Goal: Find specific fact: Find specific fact

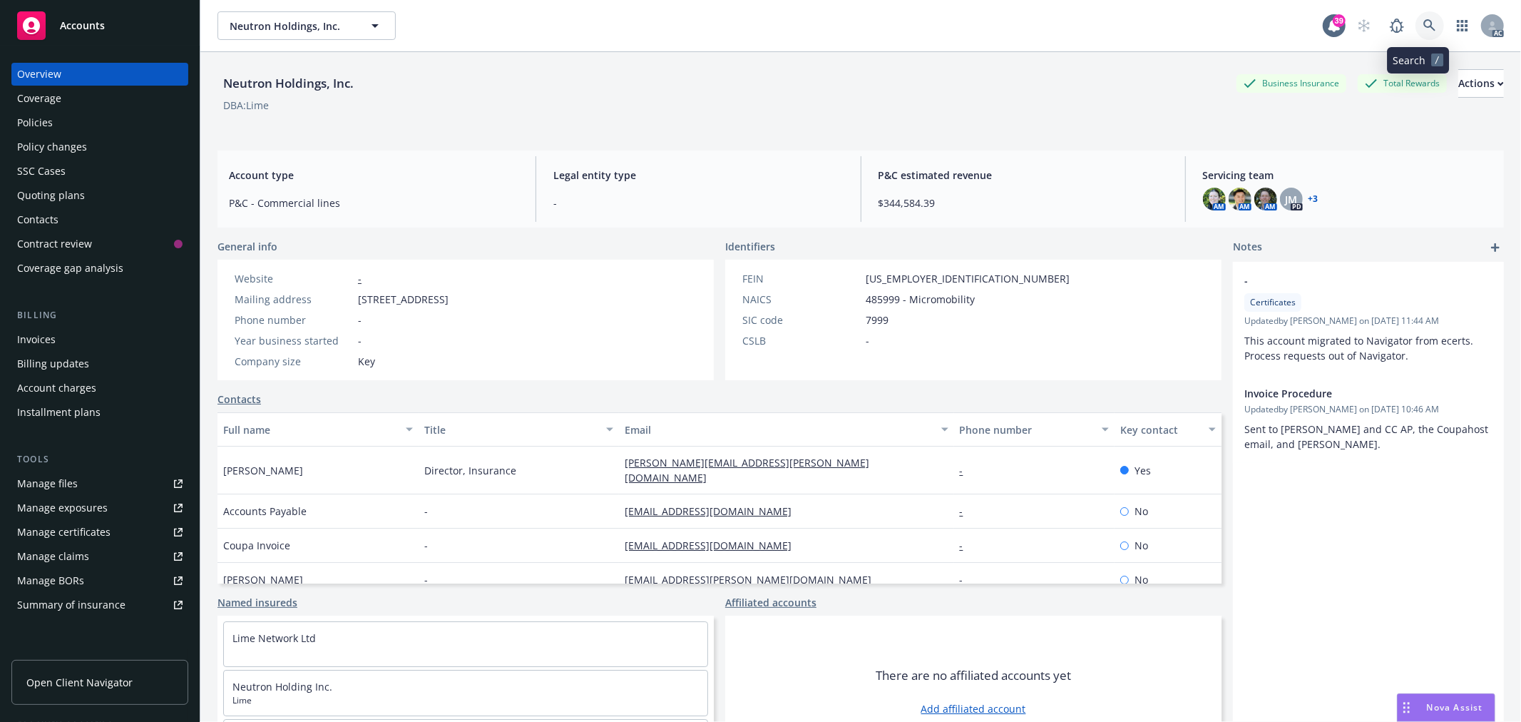
click at [1424, 26] on icon at bounding box center [1430, 25] width 13 height 13
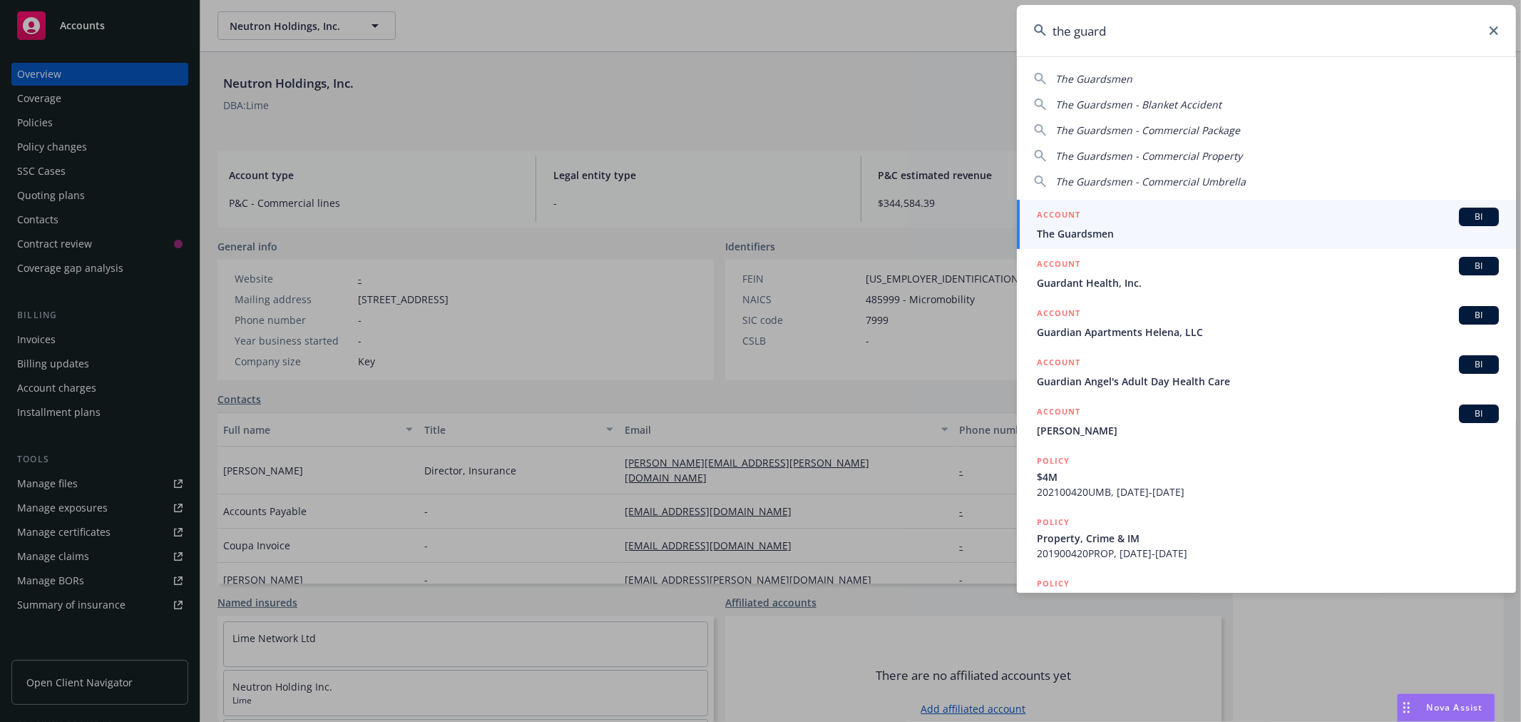
type input "the guard"
click at [1318, 216] on div "ACCOUNT BI" at bounding box center [1268, 217] width 462 height 19
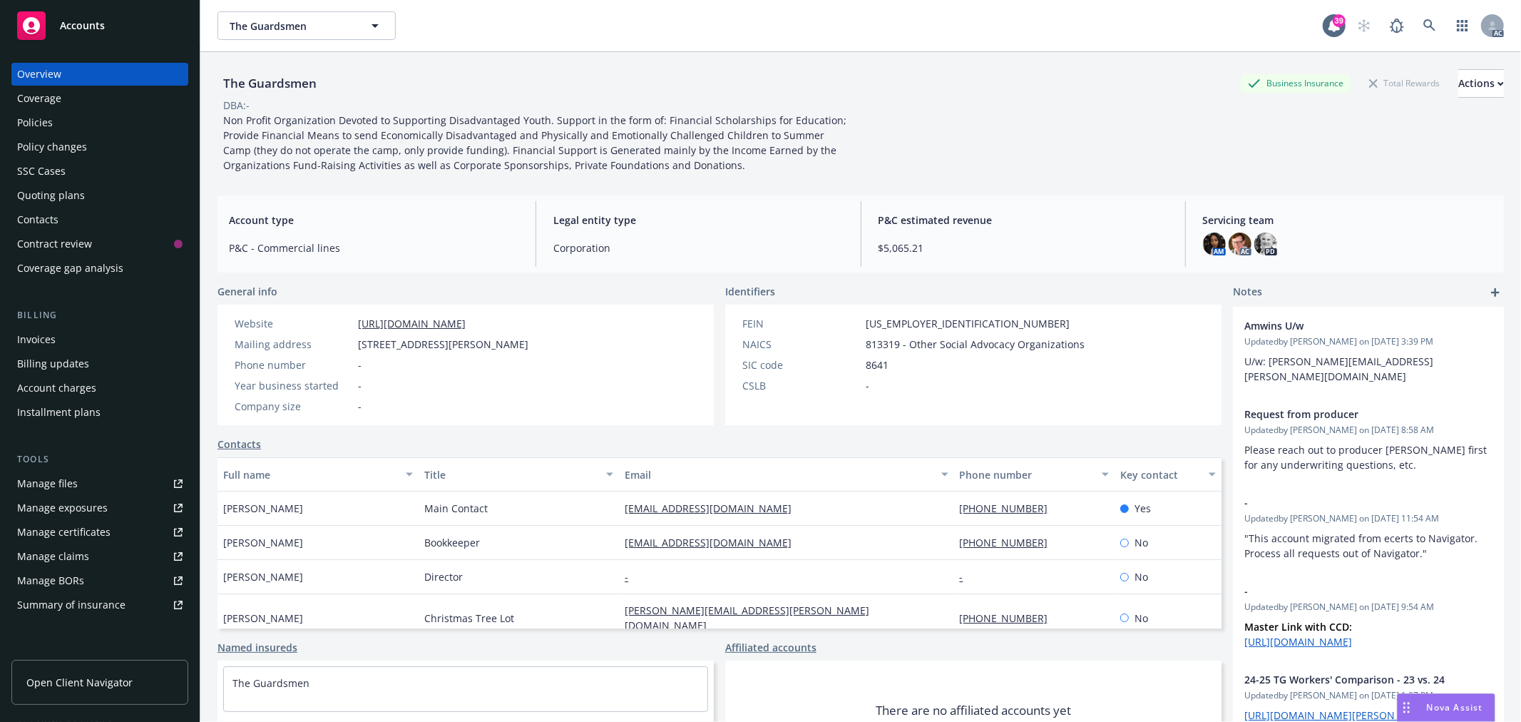
click at [56, 119] on div "Policies" at bounding box center [99, 122] width 165 height 23
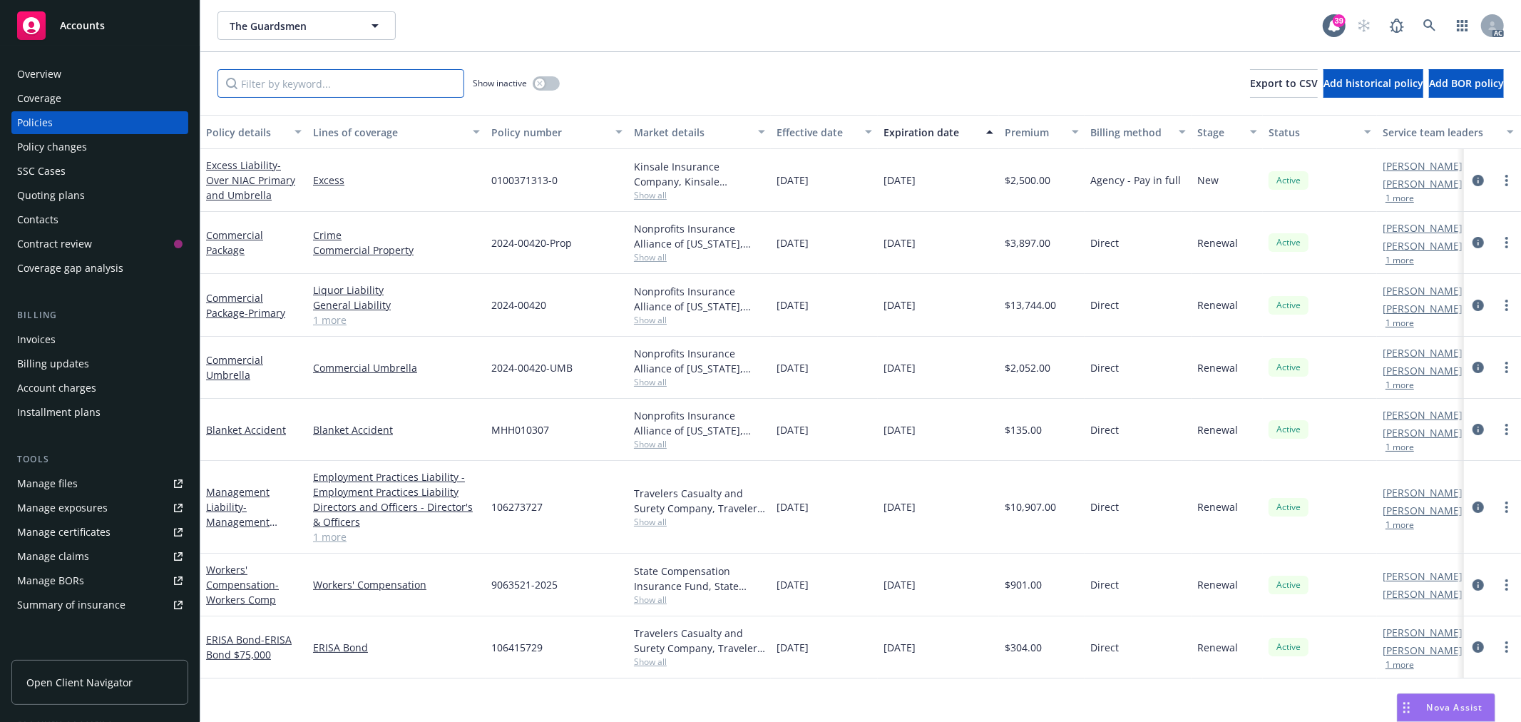
click at [383, 89] on input "Filter by keyword..." at bounding box center [341, 83] width 247 height 29
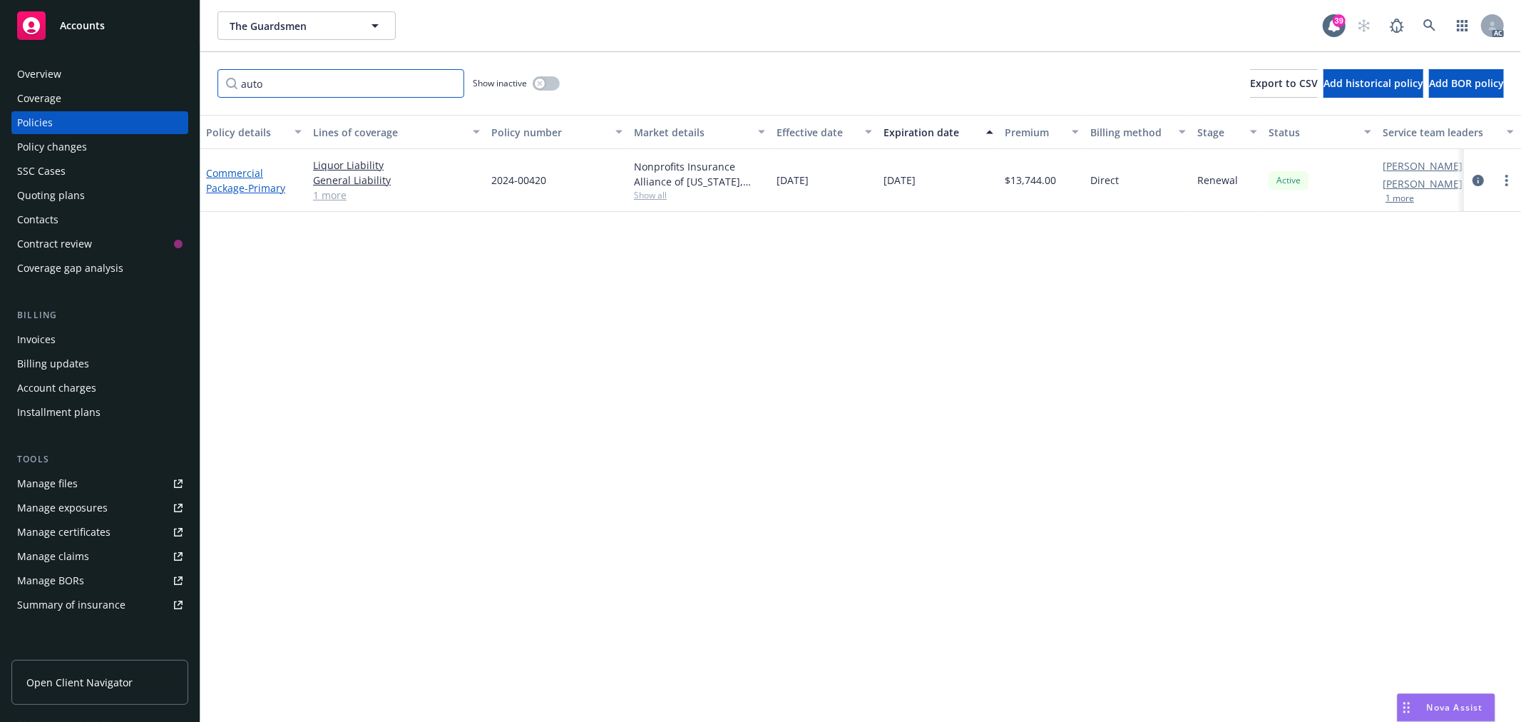
type input "auto"
click at [251, 187] on span "- Primary" at bounding box center [265, 188] width 41 height 14
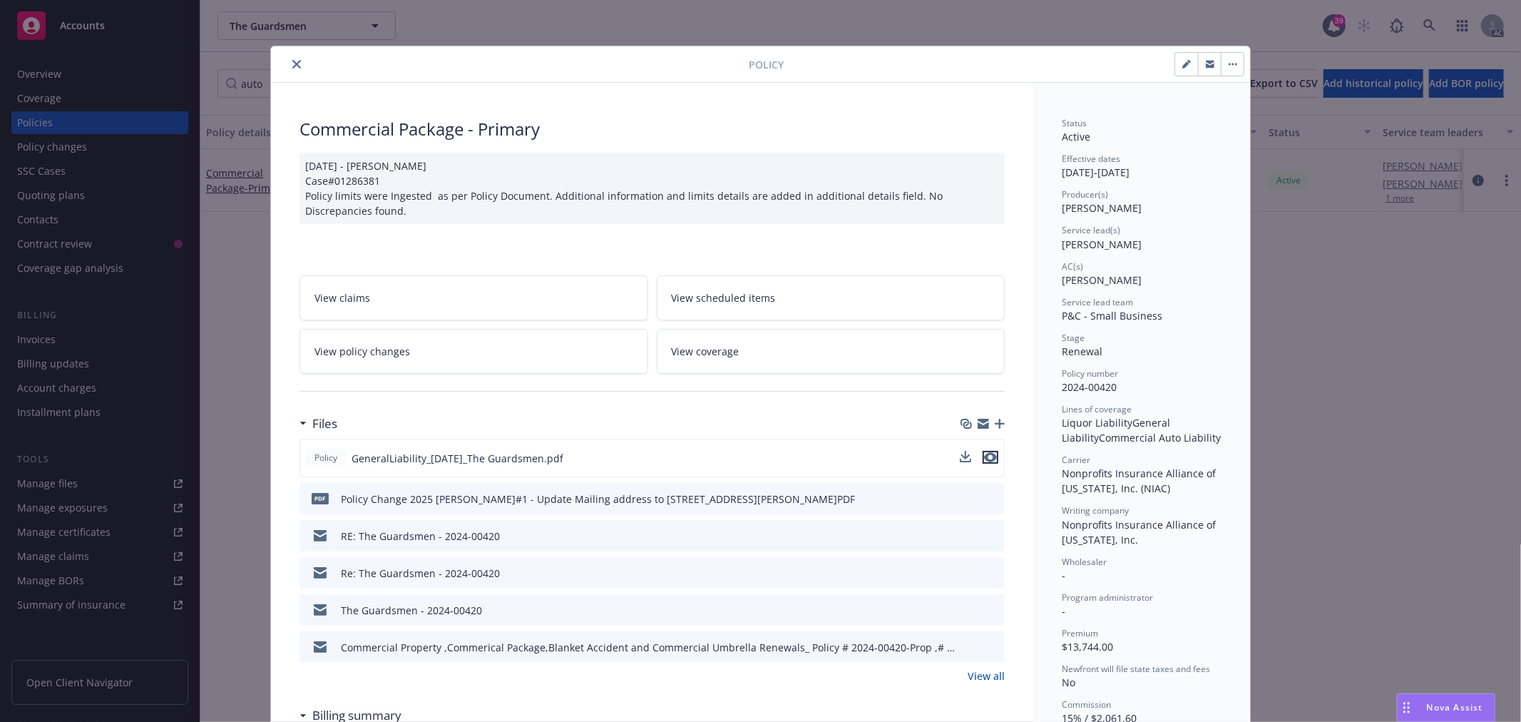
click at [984, 462] on icon "preview file" at bounding box center [990, 457] width 13 height 10
drag, startPoint x: 1113, startPoint y: 384, endPoint x: 1053, endPoint y: 391, distance: 59.6
copy span "2024-00420"
click at [295, 61] on icon "close" at bounding box center [296, 64] width 9 height 9
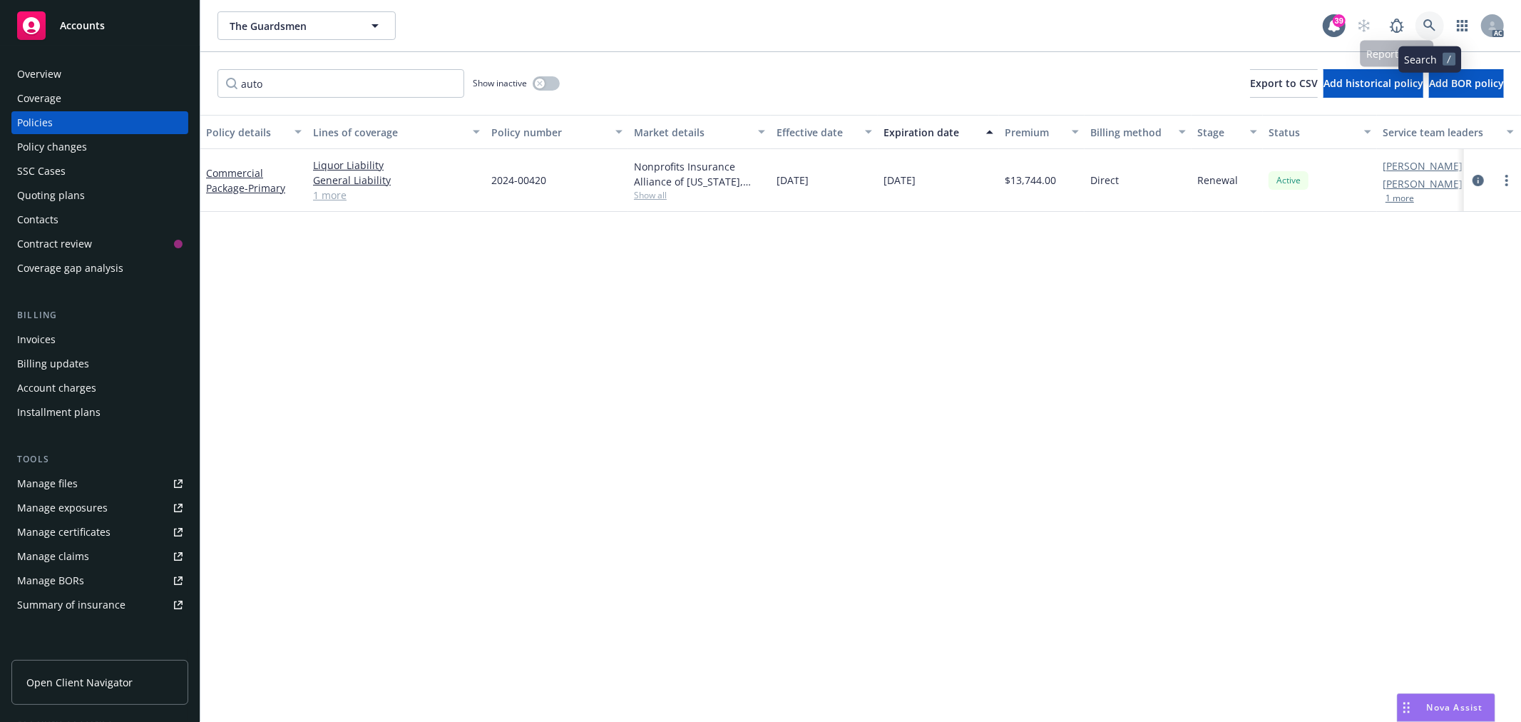
click at [1417, 19] on link at bounding box center [1430, 25] width 29 height 29
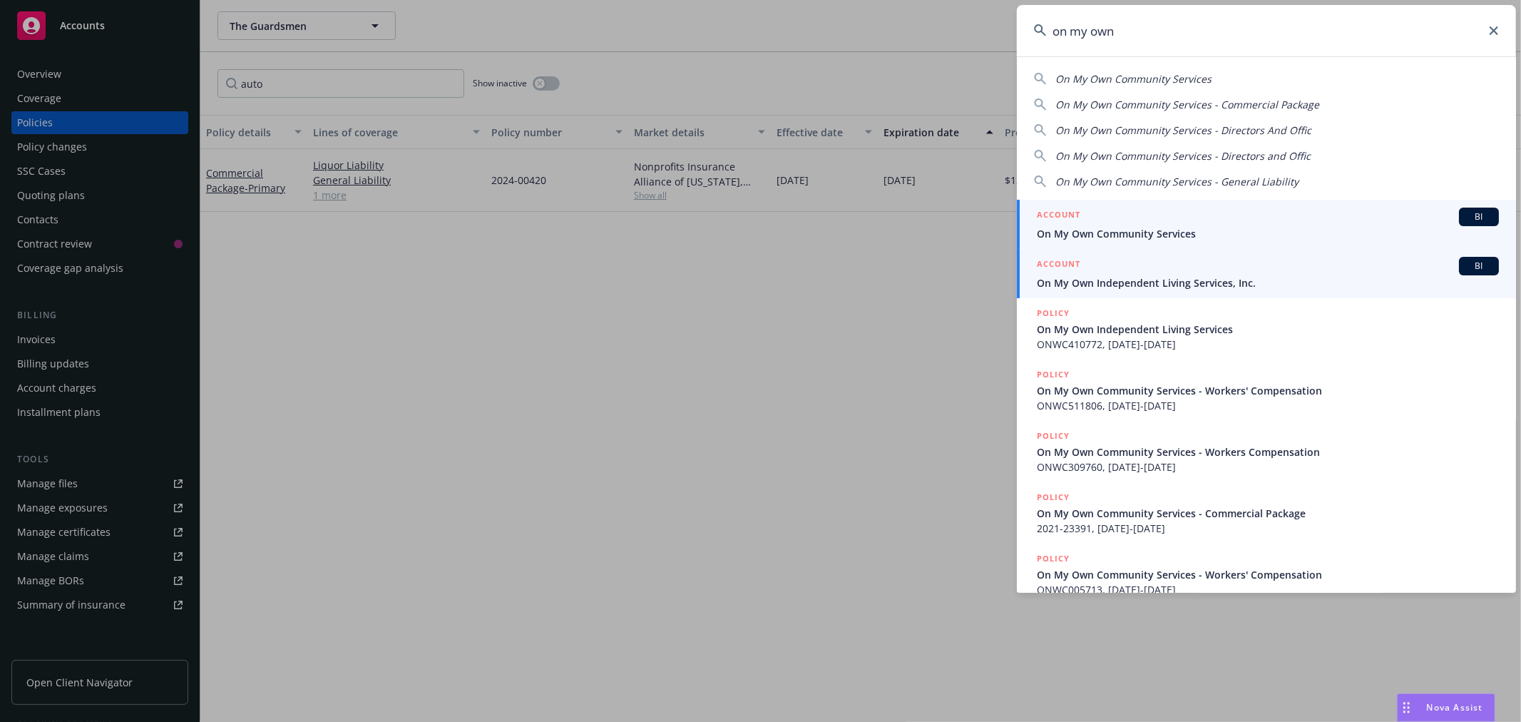
type input "on my own"
click at [1236, 272] on div "ACCOUNT BI" at bounding box center [1268, 266] width 462 height 19
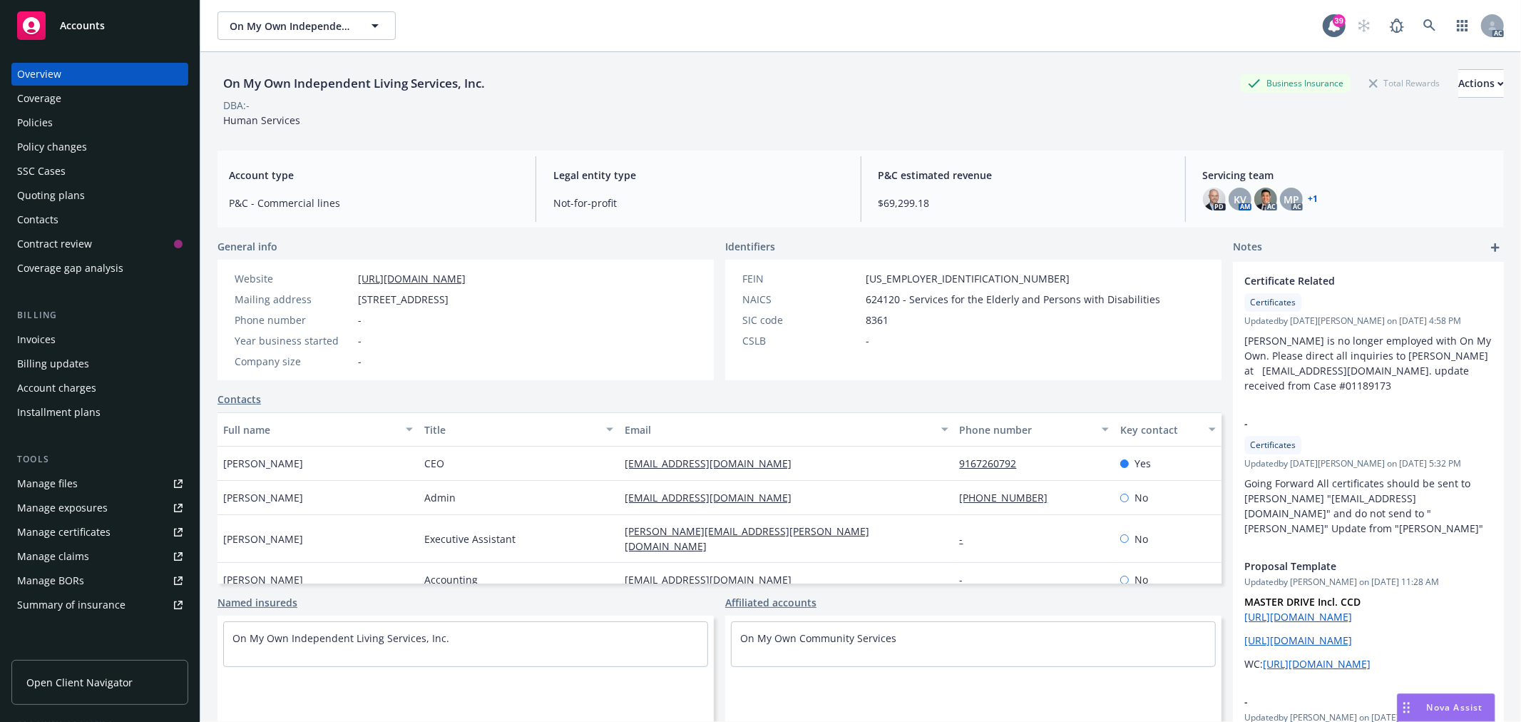
click at [67, 122] on div "Policies" at bounding box center [99, 122] width 165 height 23
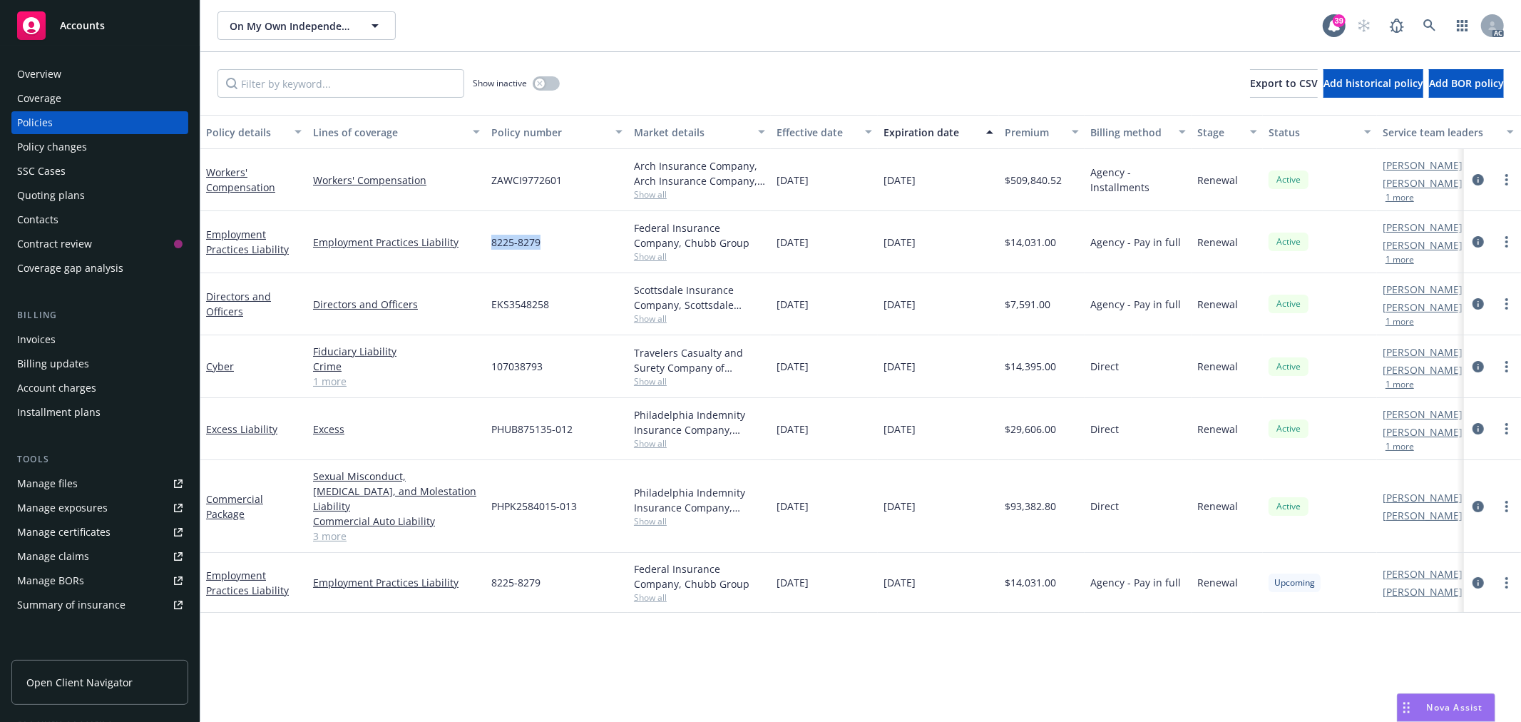
drag, startPoint x: 552, startPoint y: 238, endPoint x: 494, endPoint y: 244, distance: 58.8
click at [494, 244] on div "8225-8279" at bounding box center [557, 242] width 143 height 62
copy span "8225-8279"
click at [243, 233] on link "Employment Practices Liability" at bounding box center [247, 242] width 83 height 29
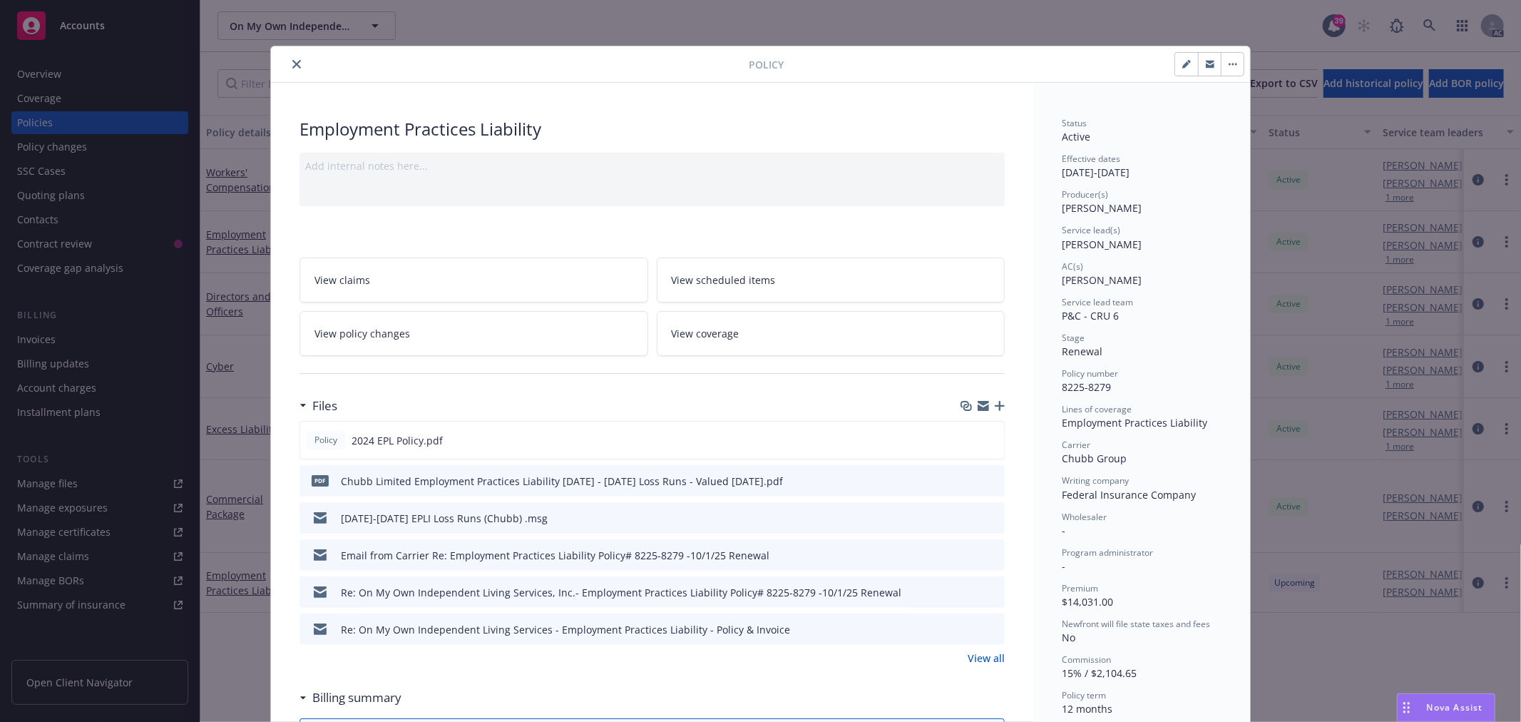
click at [288, 68] on button "close" at bounding box center [296, 64] width 17 height 17
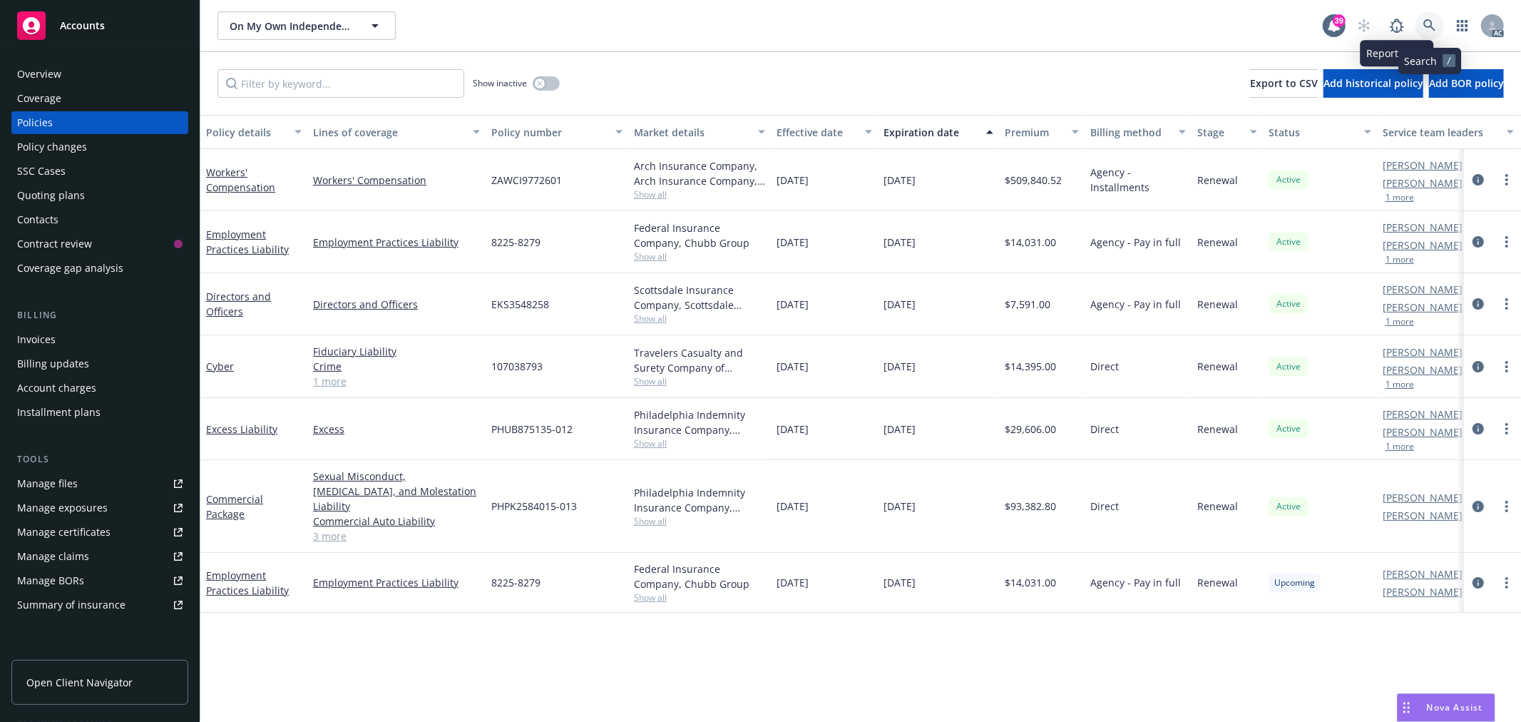
click at [1436, 27] on icon at bounding box center [1430, 25] width 13 height 13
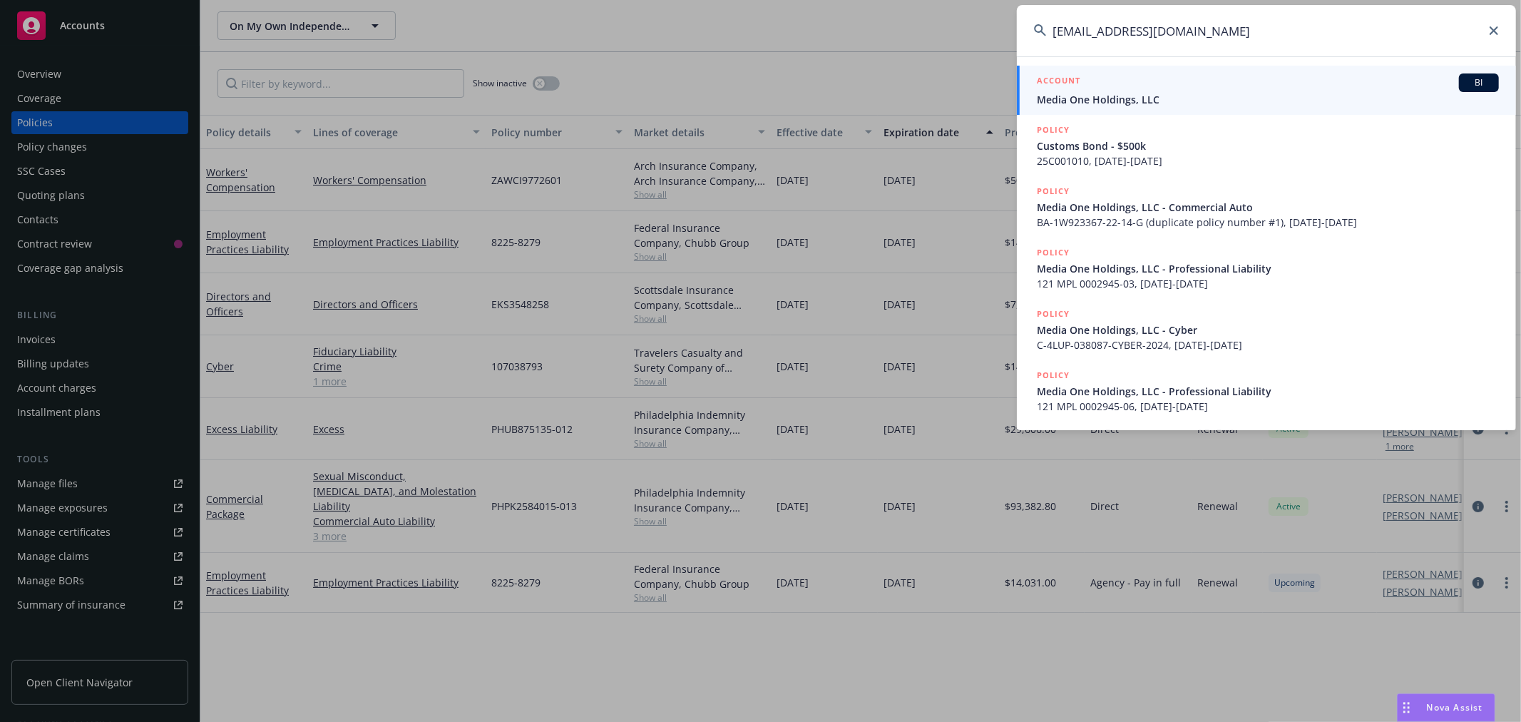
type input "[EMAIL_ADDRESS][DOMAIN_NAME]"
click at [1158, 90] on div "ACCOUNT BI" at bounding box center [1268, 82] width 462 height 19
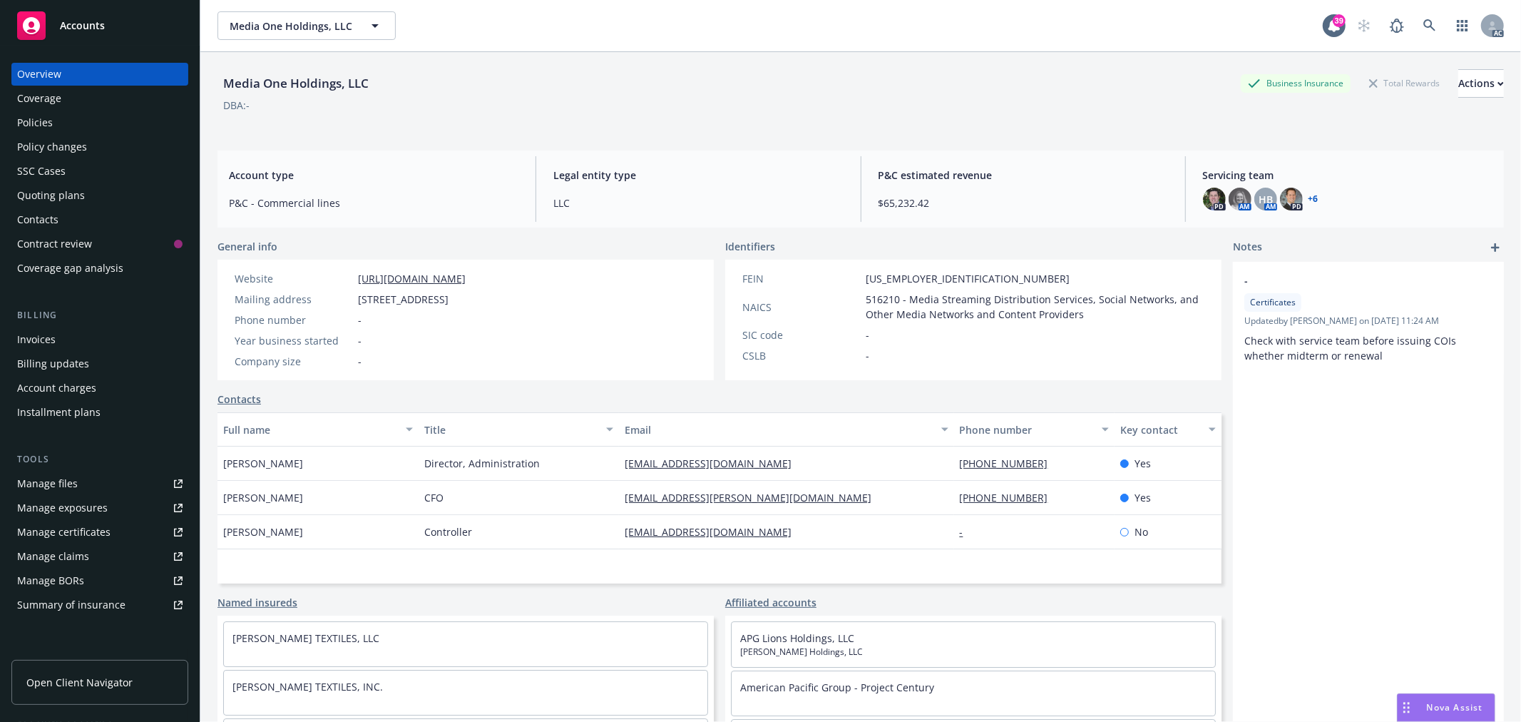
click at [61, 126] on div "Policies" at bounding box center [99, 122] width 165 height 23
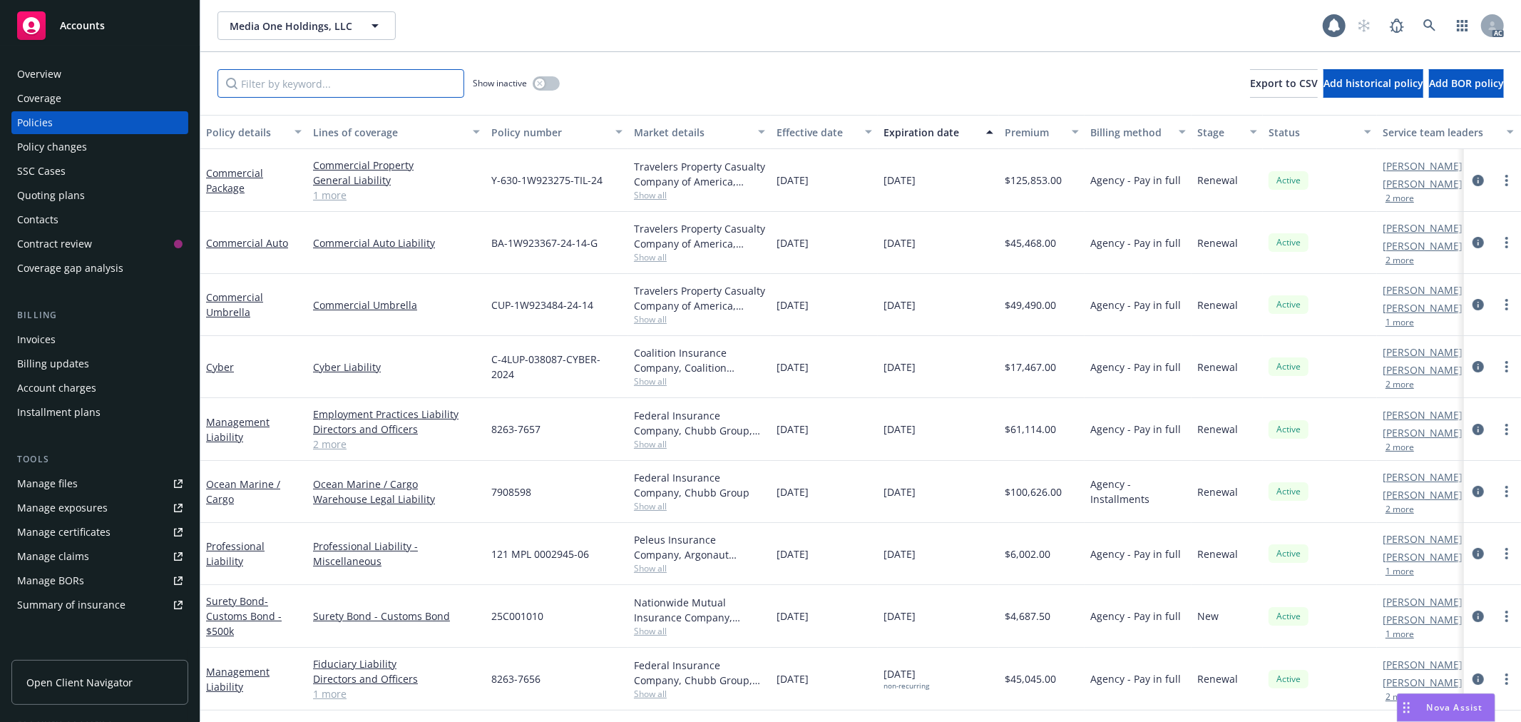
click at [347, 90] on input "Filter by keyword..." at bounding box center [341, 83] width 247 height 29
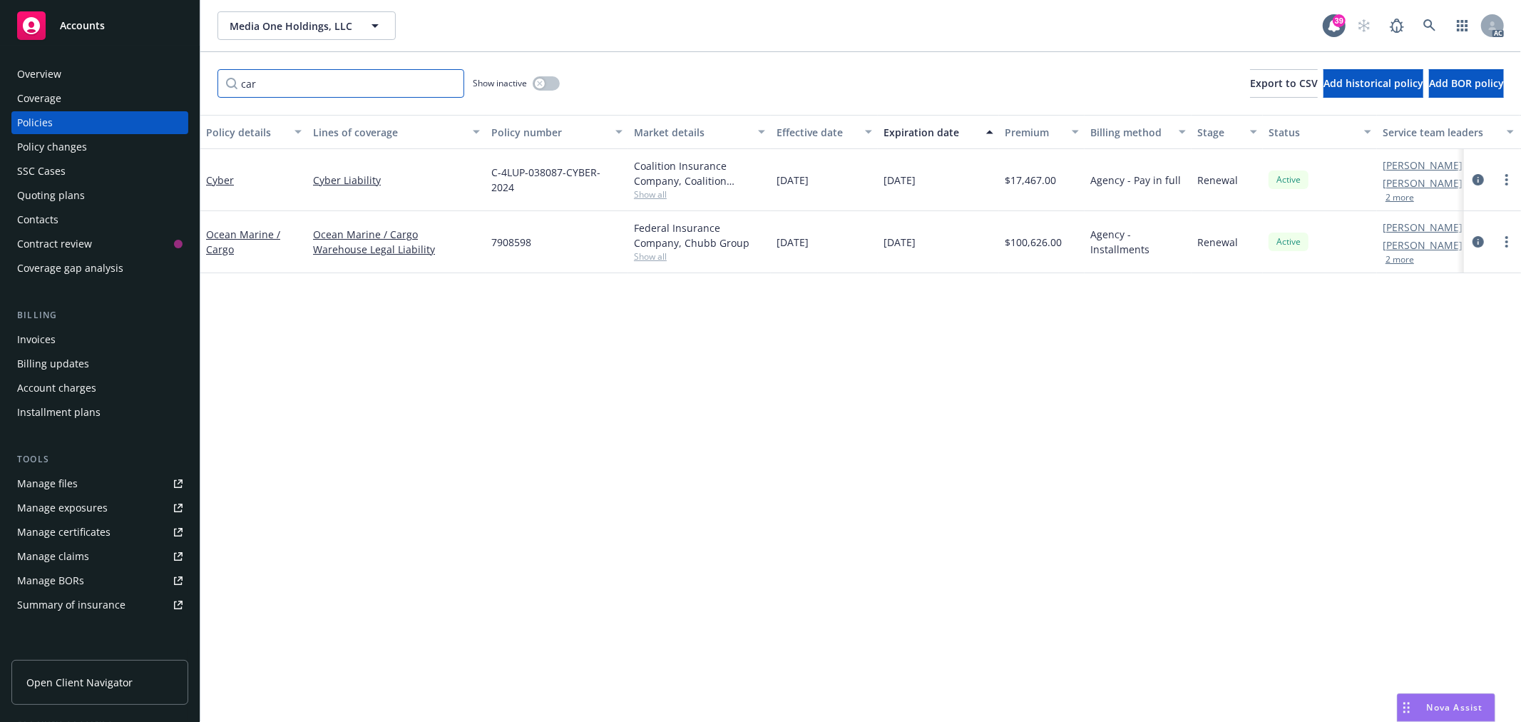
type input "car"
drag, startPoint x: 536, startPoint y: 245, endPoint x: 486, endPoint y: 245, distance: 49.9
click at [486, 245] on div "7908598" at bounding box center [557, 242] width 143 height 62
copy span "7908598"
click at [225, 230] on link "Ocean Marine / Cargo" at bounding box center [243, 242] width 74 height 29
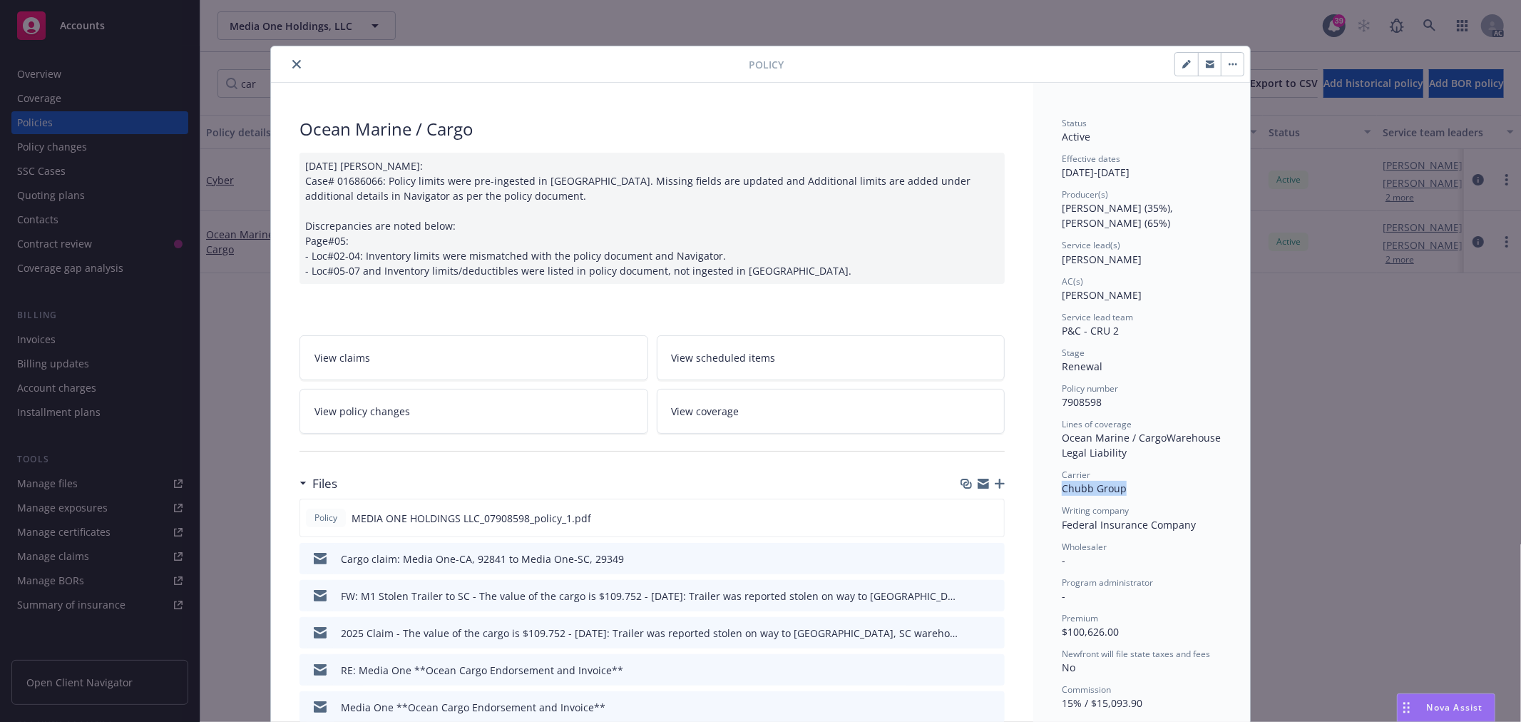
drag, startPoint x: 1130, startPoint y: 487, endPoint x: 1047, endPoint y: 489, distance: 83.5
copy span "Chubb Group"
click at [292, 62] on icon "close" at bounding box center [296, 64] width 9 height 9
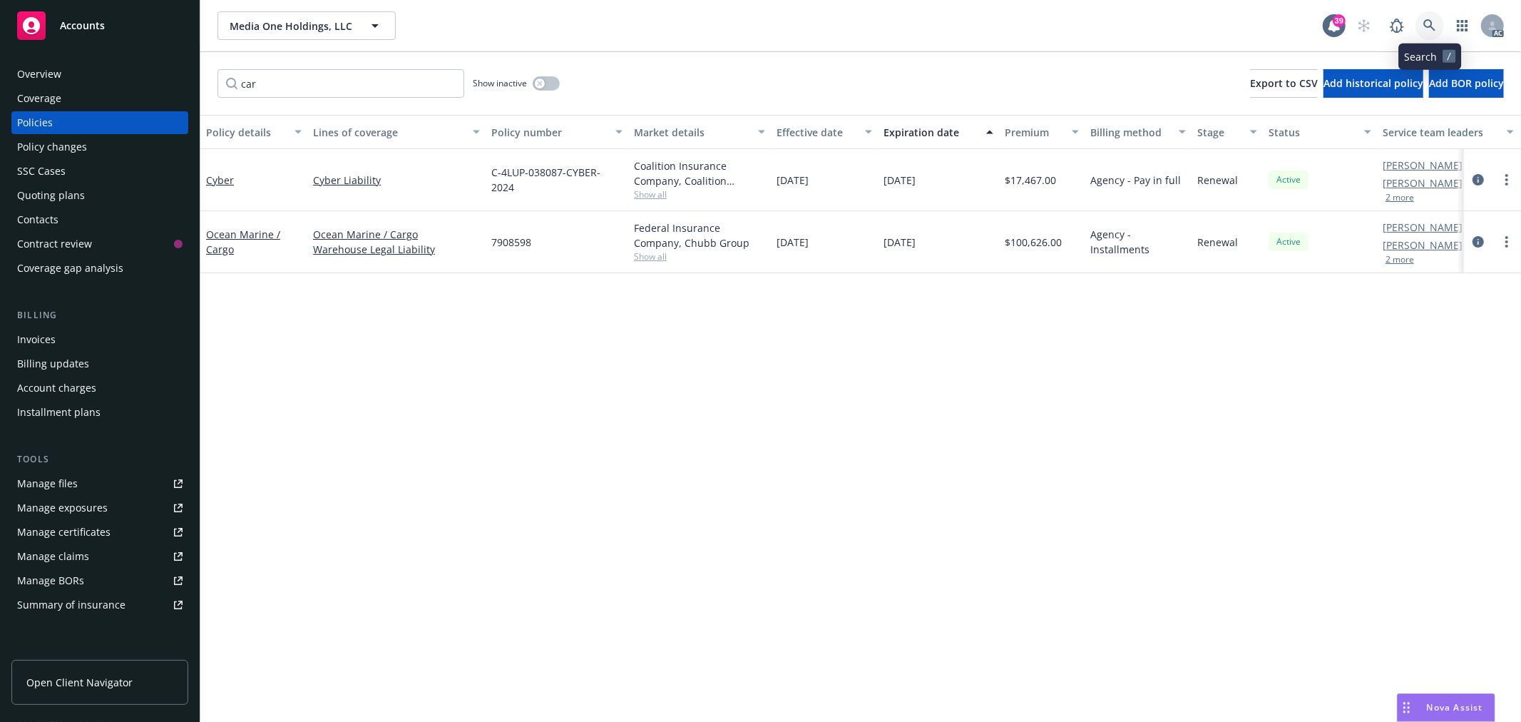
click at [1428, 25] on icon at bounding box center [1430, 25] width 13 height 13
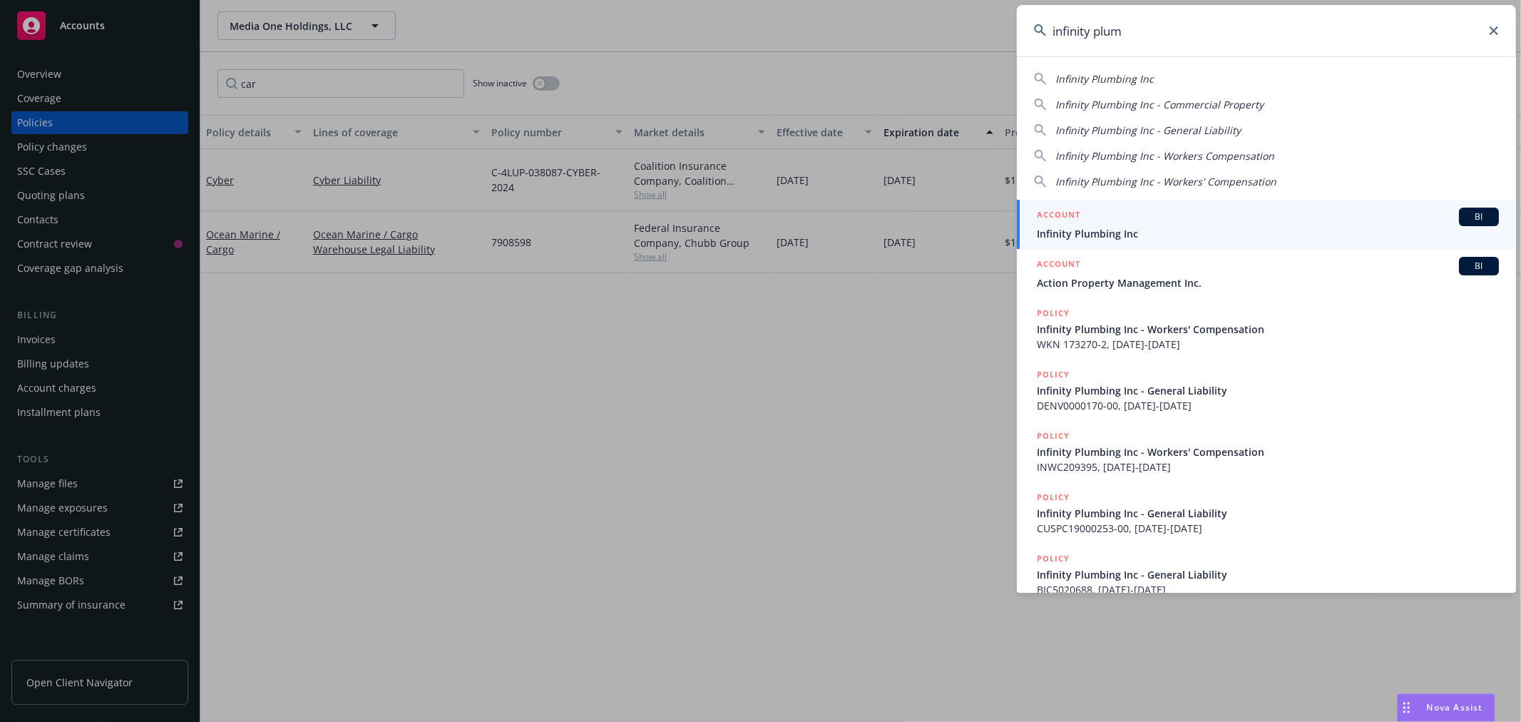
type input "infinity plum"
click at [1242, 215] on div "ACCOUNT BI" at bounding box center [1268, 217] width 462 height 19
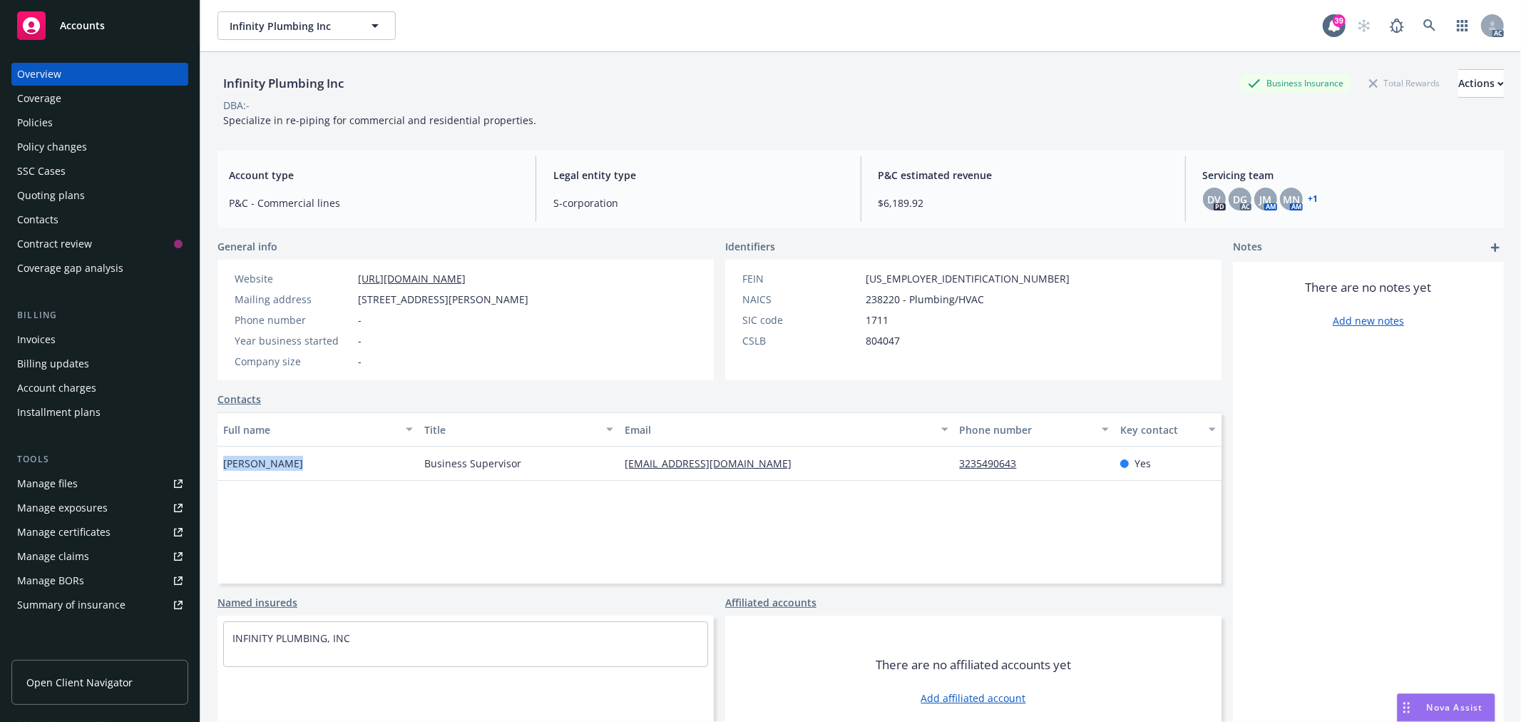
drag, startPoint x: 300, startPoint y: 468, endPoint x: 219, endPoint y: 474, distance: 81.5
click at [219, 474] on div "[PERSON_NAME]" at bounding box center [318, 463] width 201 height 34
copy span "[PERSON_NAME]"
drag, startPoint x: 937, startPoint y: 469, endPoint x: 1019, endPoint y: 476, distance: 81.6
click at [1019, 476] on div "[PERSON_NAME] Business Supervisor [EMAIL_ADDRESS][DOMAIN_NAME] 3235490643 Yes" at bounding box center [720, 463] width 1004 height 34
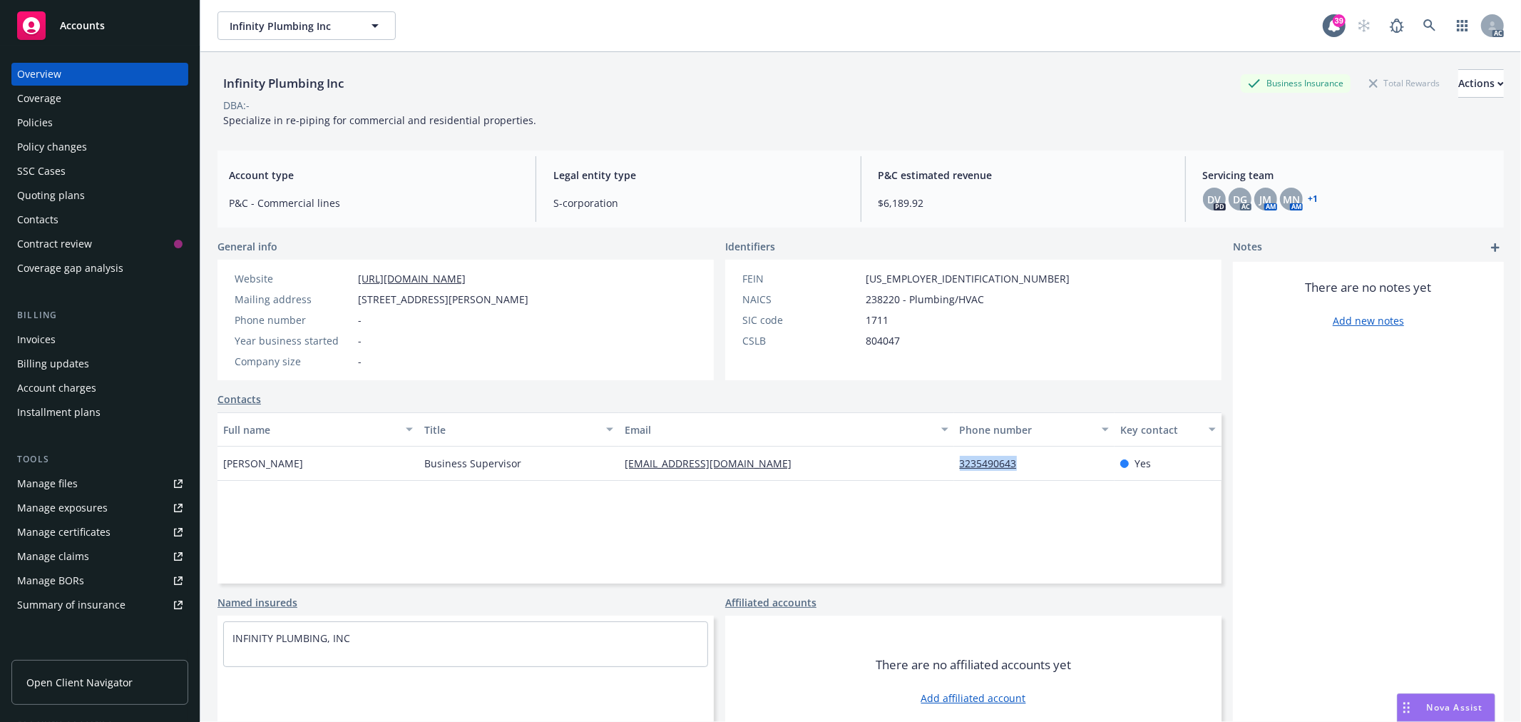
copy div "3235490643"
click at [39, 130] on div "Policies" at bounding box center [35, 122] width 36 height 23
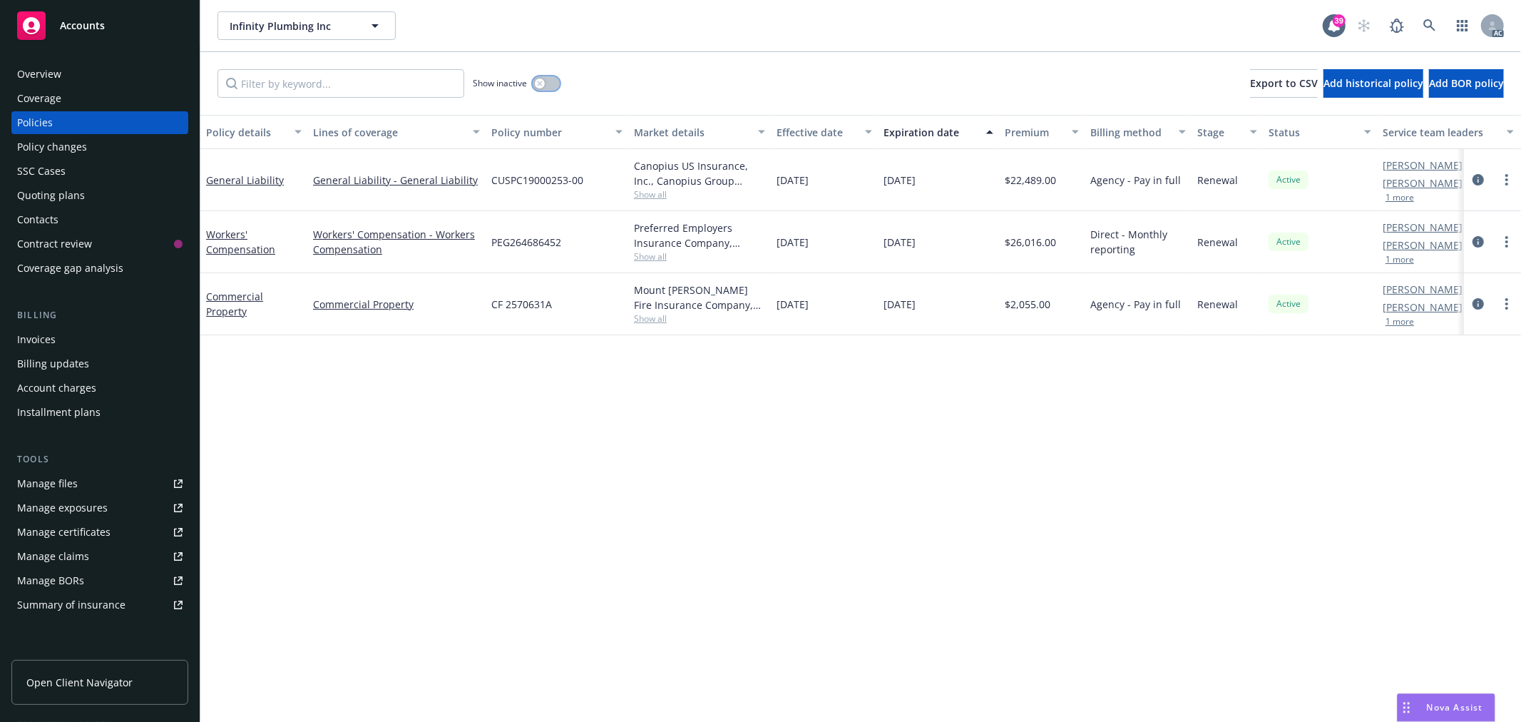
click at [538, 88] on button "button" at bounding box center [546, 83] width 27 height 14
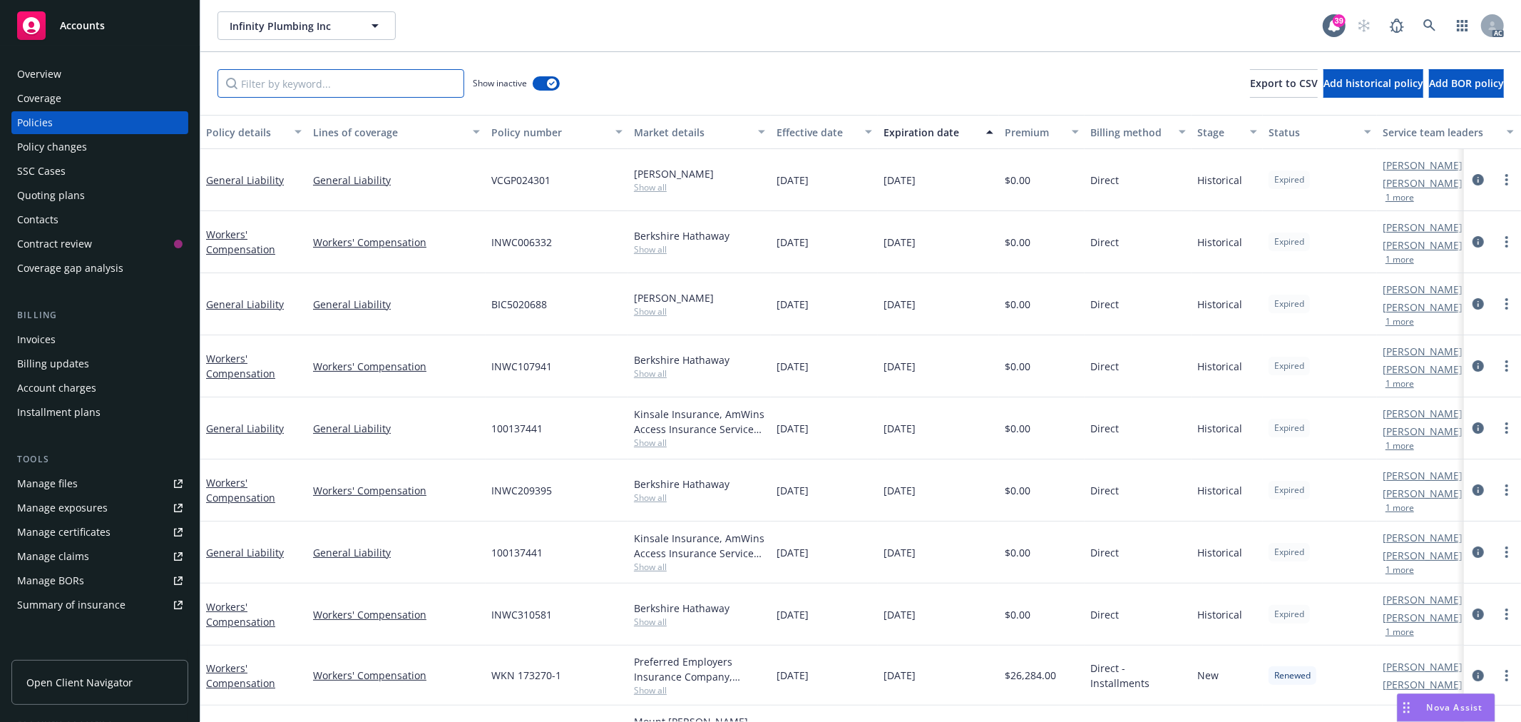
click at [317, 87] on input "Filter by keyword..." at bounding box center [341, 83] width 247 height 29
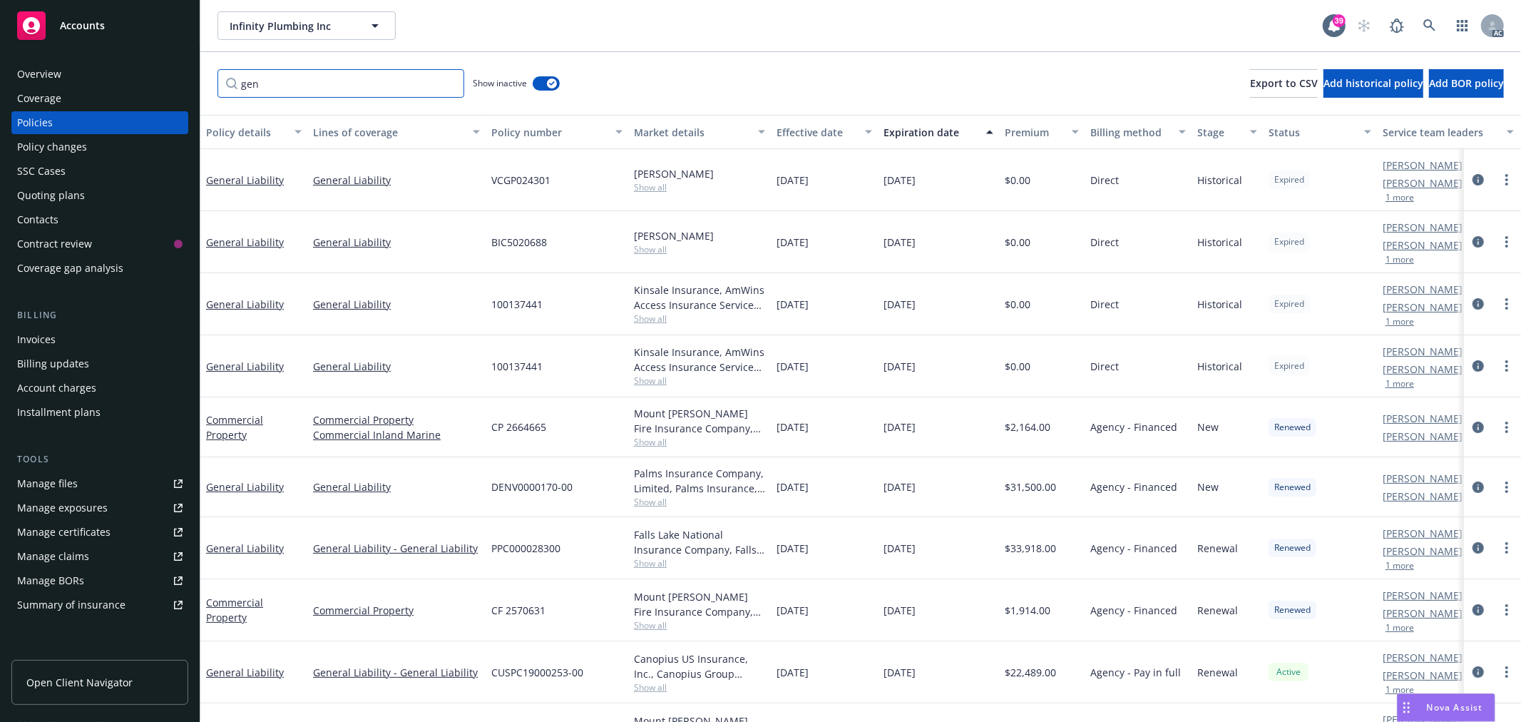
type input "gen"
drag, startPoint x: 576, startPoint y: 486, endPoint x: 492, endPoint y: 489, distance: 84.2
click at [492, 489] on div "DENV0000170-00" at bounding box center [557, 487] width 143 height 60
copy span "DENV0000170-00"
click at [260, 486] on link "General Liability" at bounding box center [245, 487] width 78 height 14
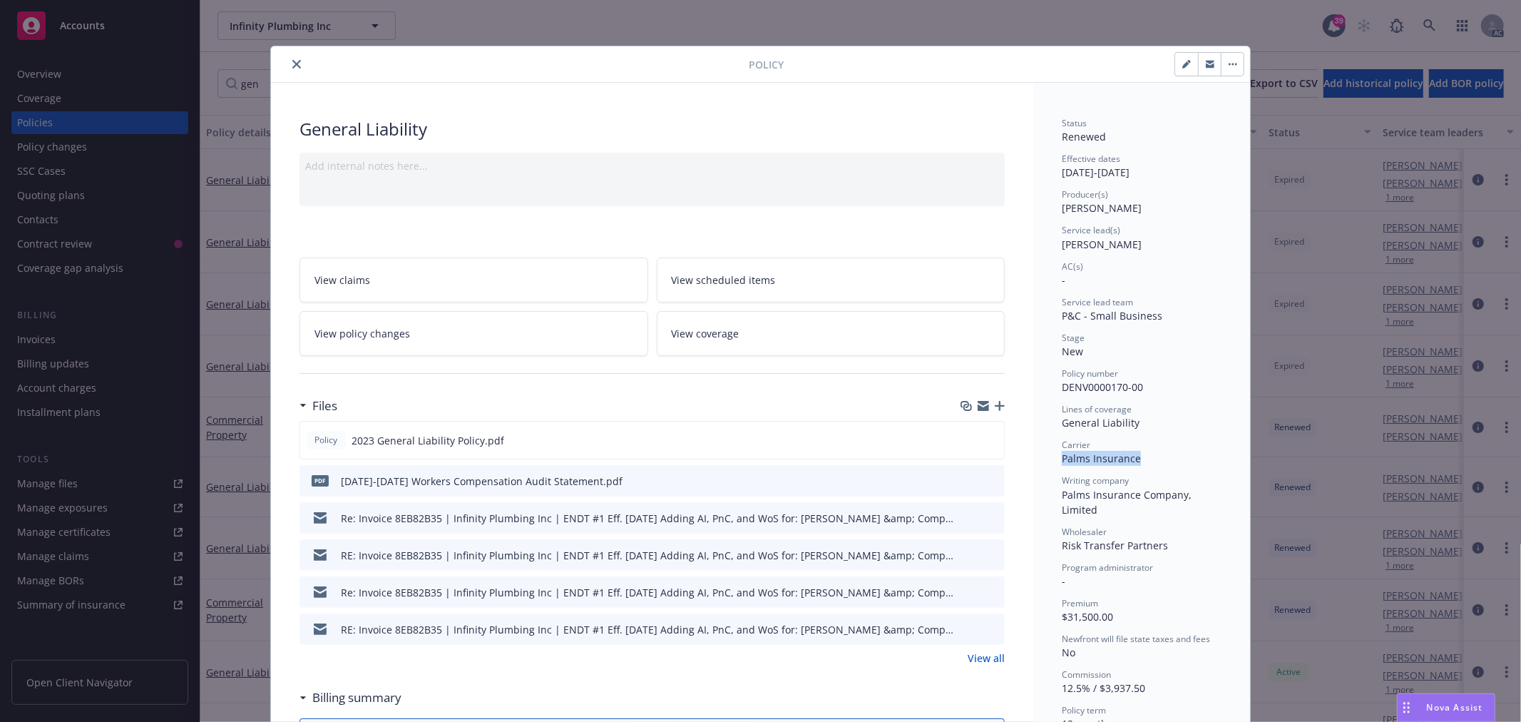
drag, startPoint x: 1135, startPoint y: 457, endPoint x: 1058, endPoint y: 464, distance: 78.0
click at [1062, 464] on div "Carrier Palms Insurance" at bounding box center [1142, 452] width 160 height 27
copy span "Palms Insurance"
click at [292, 62] on icon "close" at bounding box center [296, 64] width 9 height 9
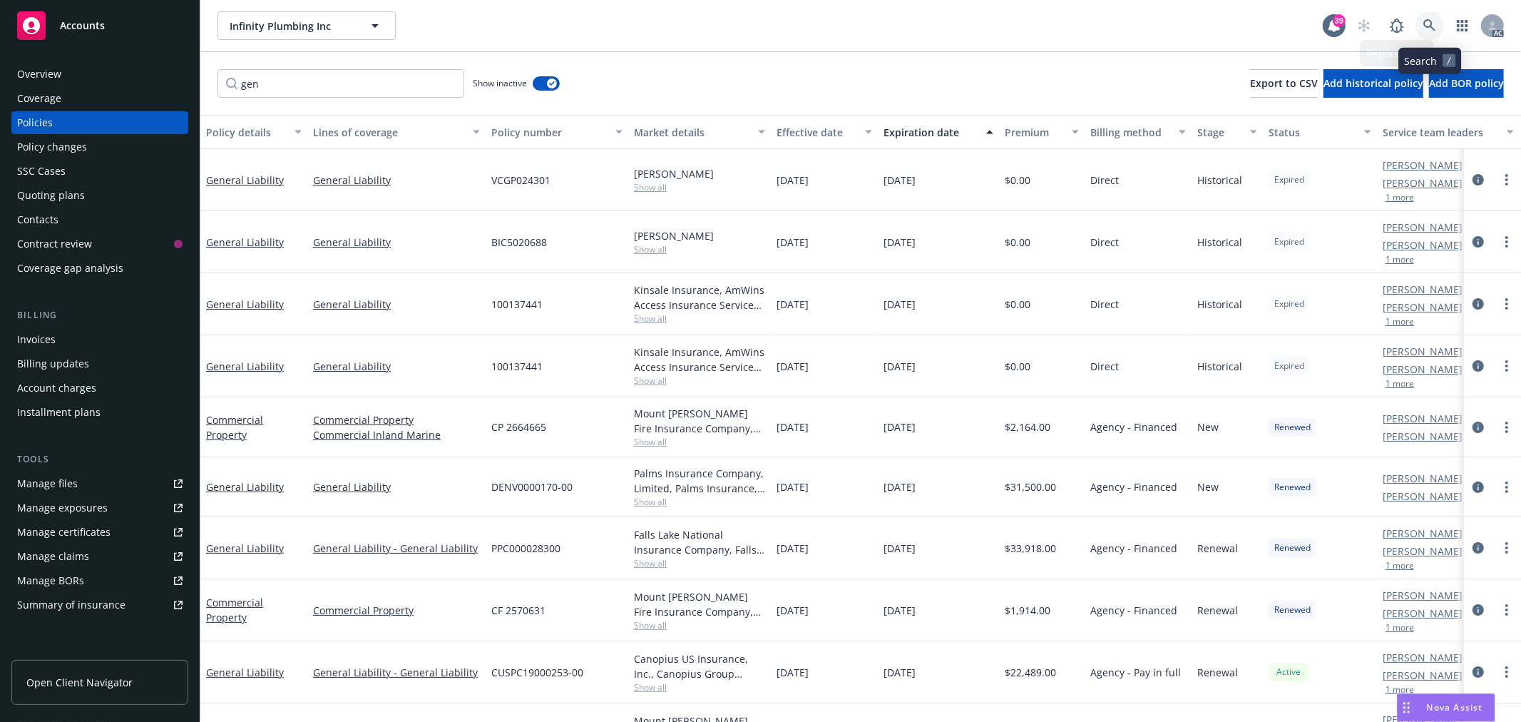
click at [1421, 19] on link at bounding box center [1430, 25] width 29 height 29
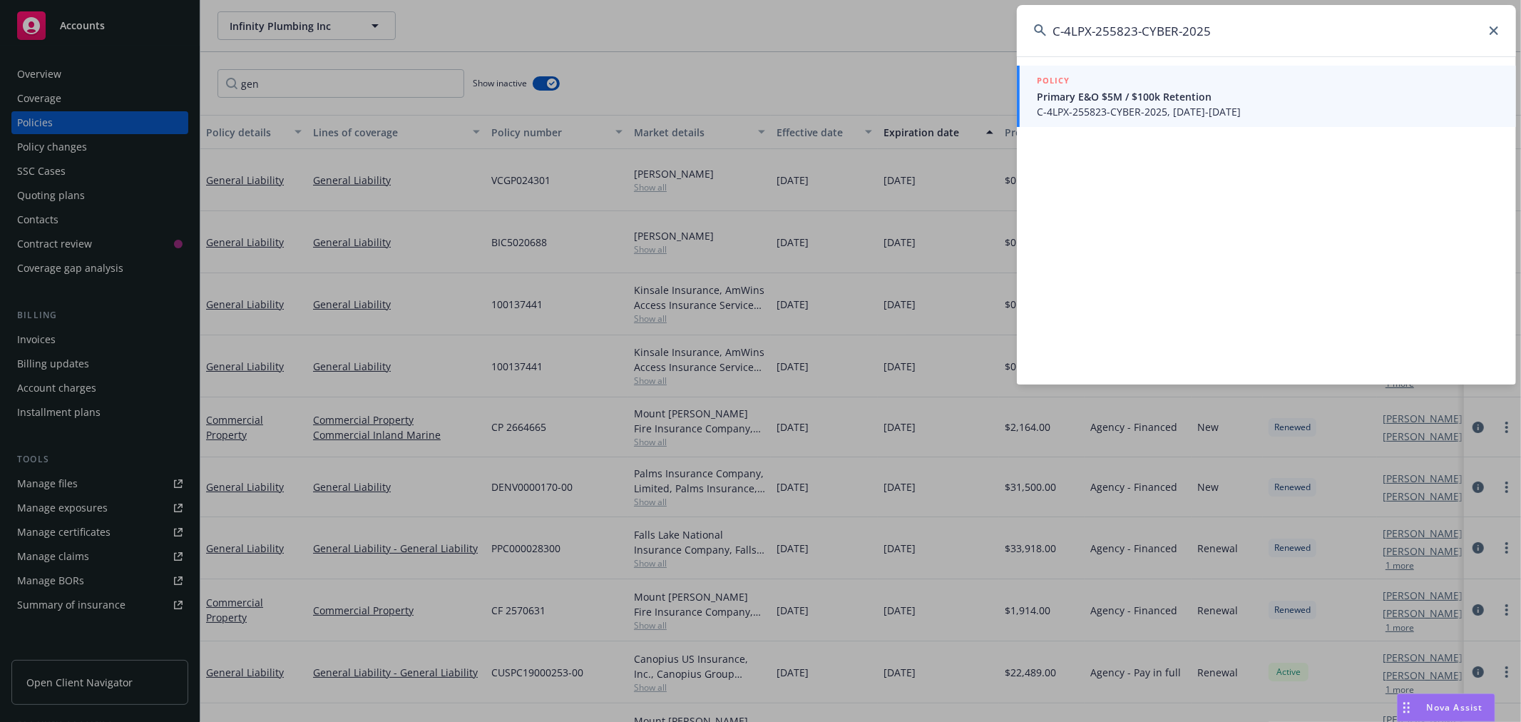
type input "C-4LPX-255823-CYBER-2025"
click at [1260, 111] on span "C-4LPX-255823-CYBER-2025, [DATE]-[DATE]" at bounding box center [1268, 111] width 462 height 15
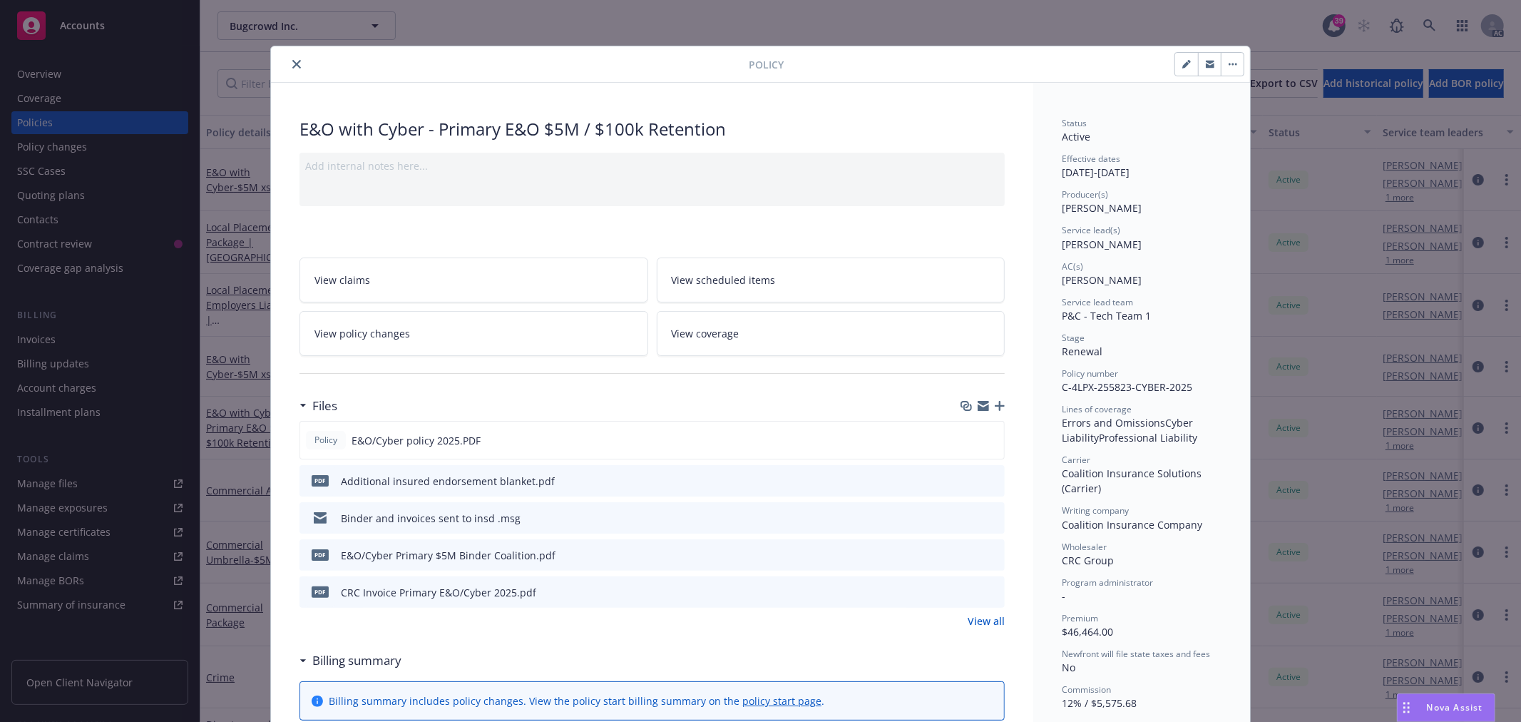
click at [292, 63] on icon "close" at bounding box center [296, 64] width 9 height 9
